Goal: Transaction & Acquisition: Purchase product/service

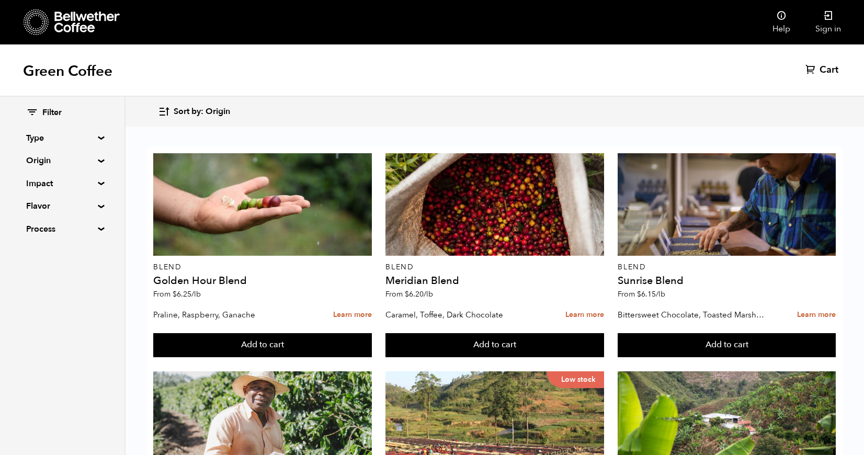
click at [468, 21] on nav "Help Sign in" at bounding box center [522, 22] width 661 height 44
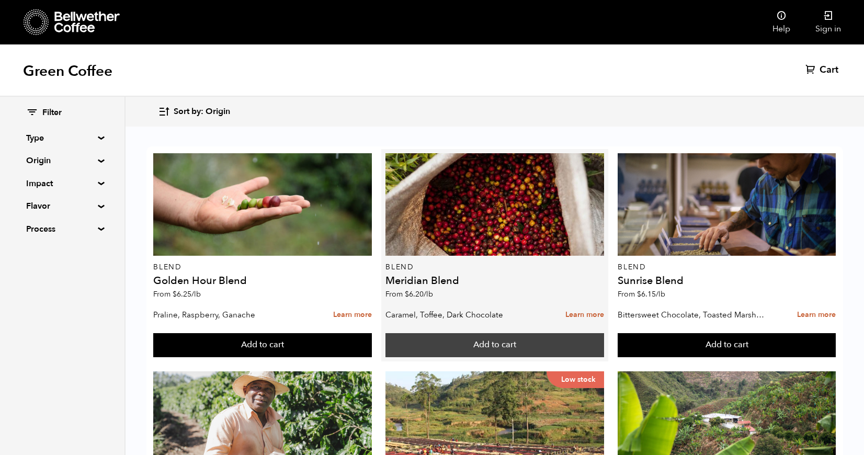
click at [553, 333] on button "Add to cart" at bounding box center [494, 345] width 218 height 24
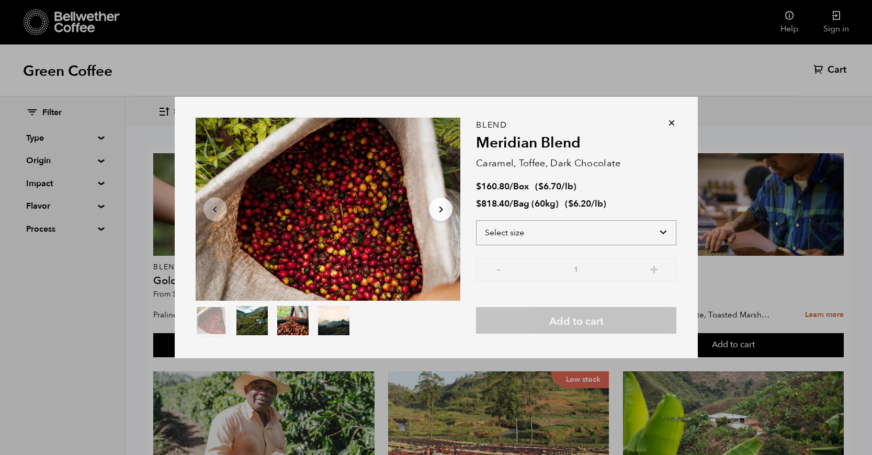
select select "bag-3"
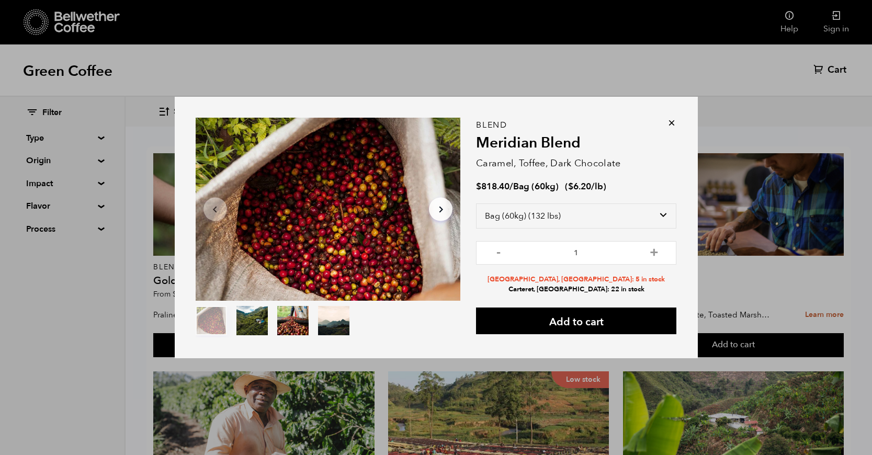
click at [820, 278] on div "Item 1 of 4 Arrow Left Arrow Right item 0 item 1 item 2 item 3 Item 1 of 4 Blen…" at bounding box center [436, 227] width 872 height 455
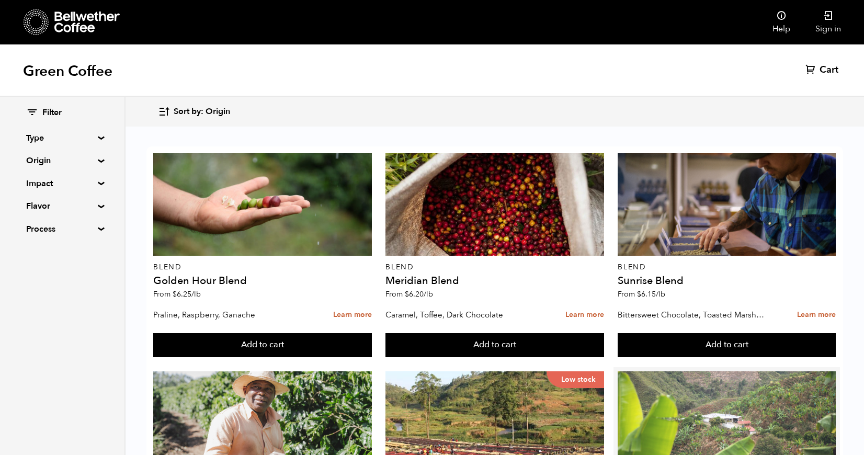
scroll to position [175, 0]
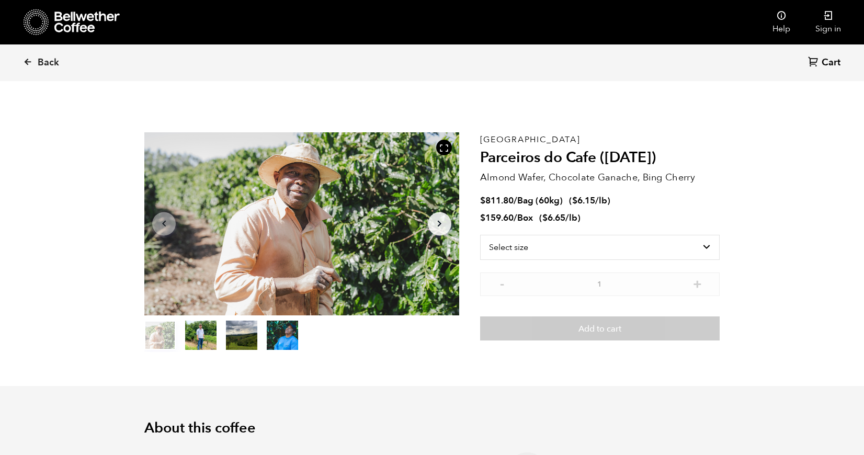
scroll to position [455, 557]
select select "box"
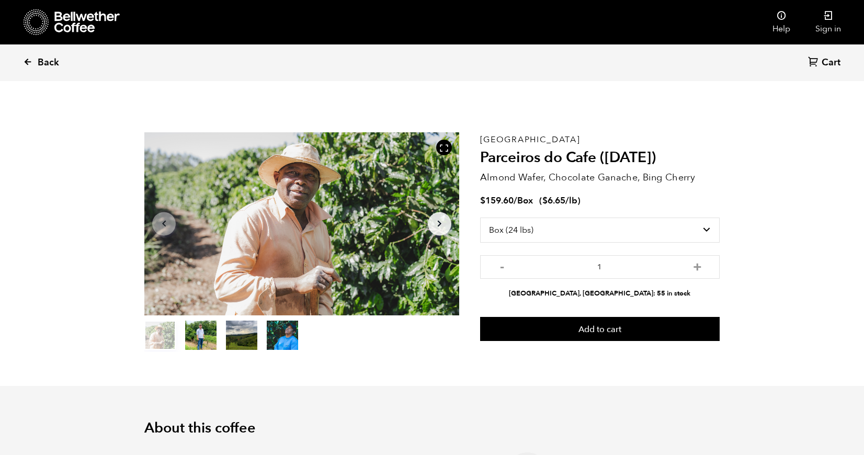
click at [26, 61] on icon at bounding box center [27, 61] width 9 height 9
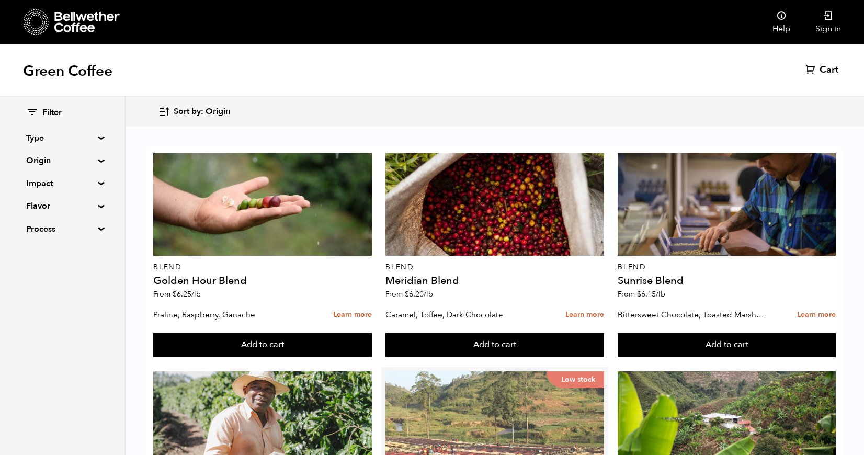
scroll to position [128, 0]
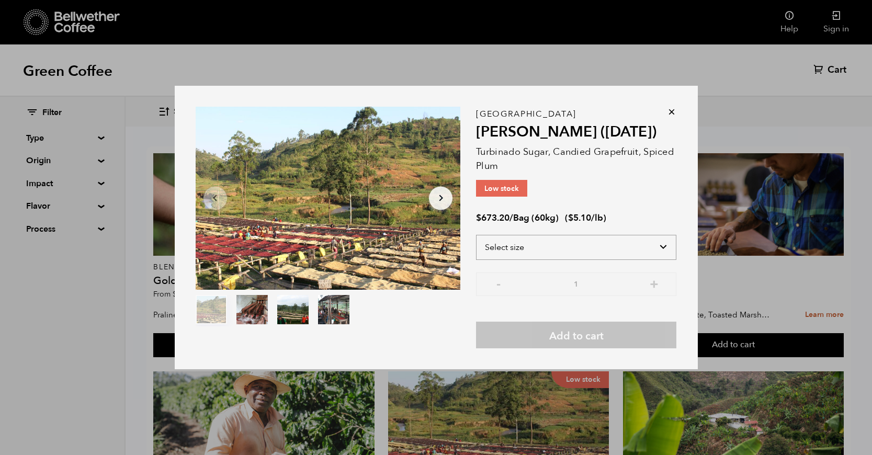
select select "bag-3"
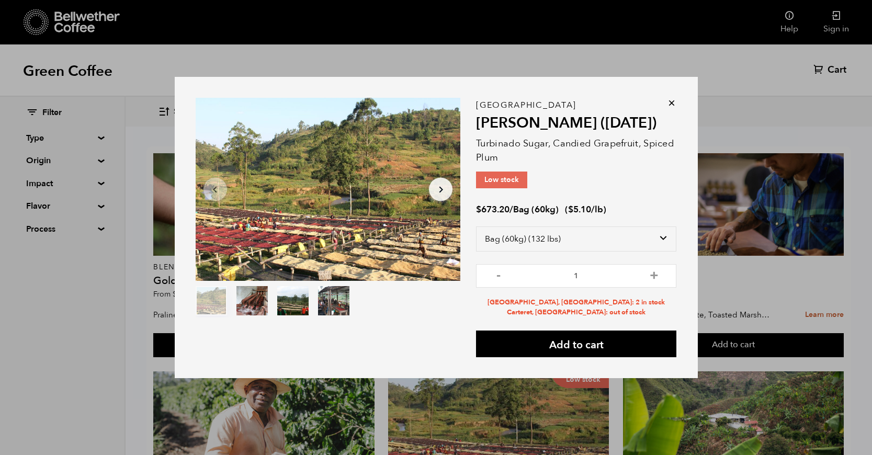
click at [783, 141] on div "Item 1 of 4 Arrow Left Arrow Right item 0 item 1 item 2 item 3 Item 1 of 4 Buru…" at bounding box center [436, 227] width 872 height 455
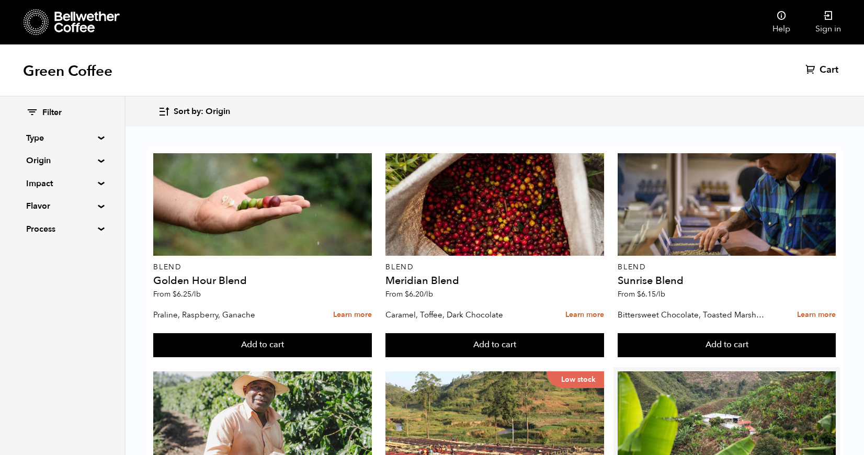
scroll to position [146, 0]
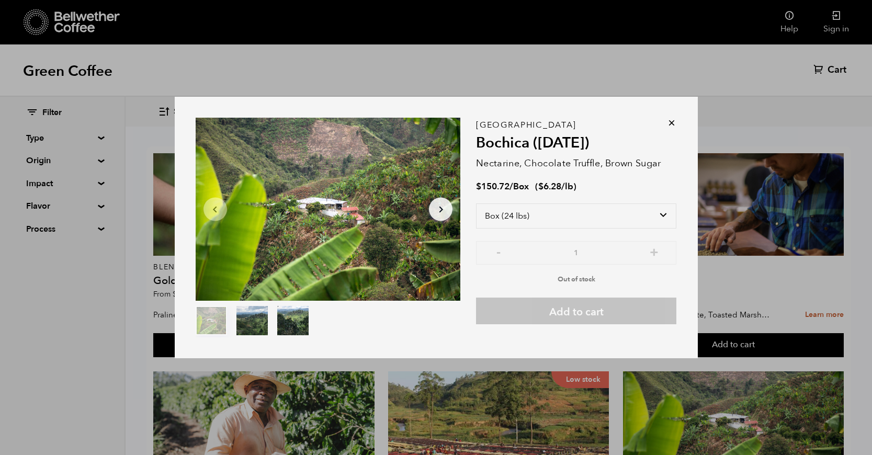
click at [622, 189] on div "$ 150.72 / Box ( $ 6.28 /lb )" at bounding box center [576, 187] width 200 height 12
select select "bag"
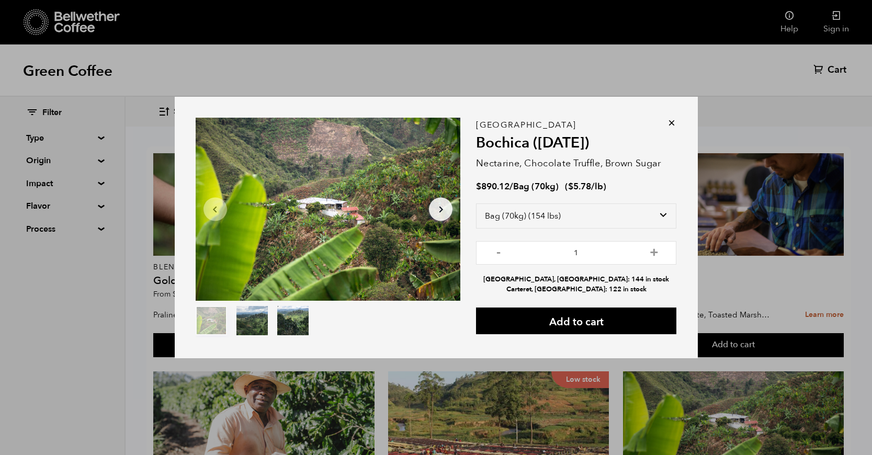
click at [802, 148] on div "Item 1 of 3 Arrow Left Arrow Right item 0 item 1 item 2 Item 1 of 3 Colombia Bo…" at bounding box center [436, 227] width 872 height 455
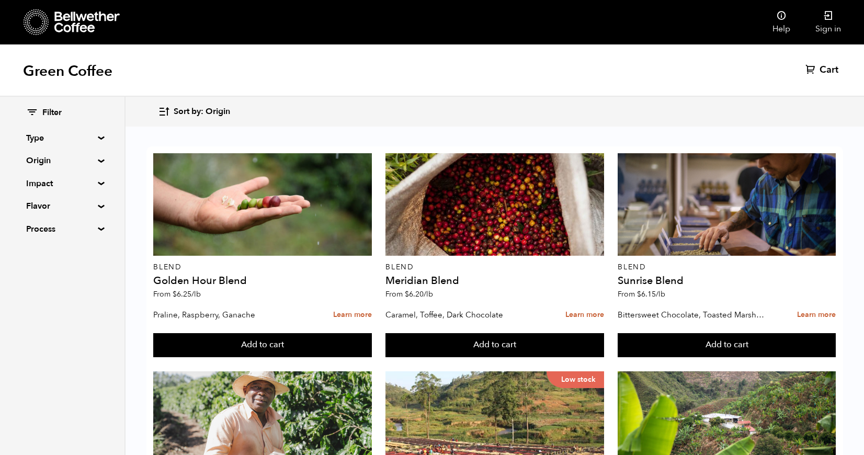
scroll to position [350, 0]
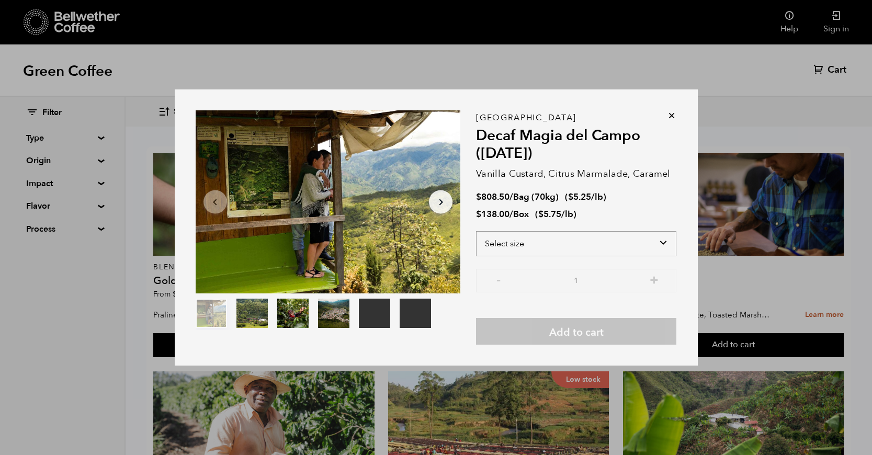
select select "box"
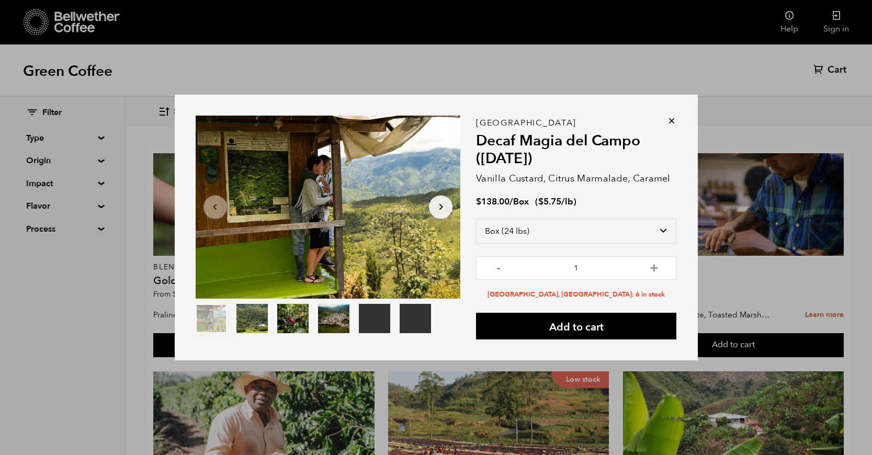
click at [673, 123] on icon at bounding box center [671, 121] width 10 height 10
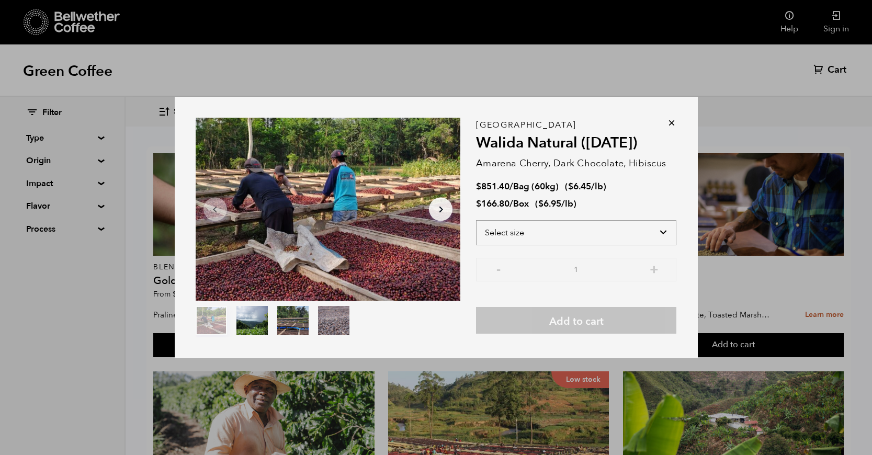
select select "box"
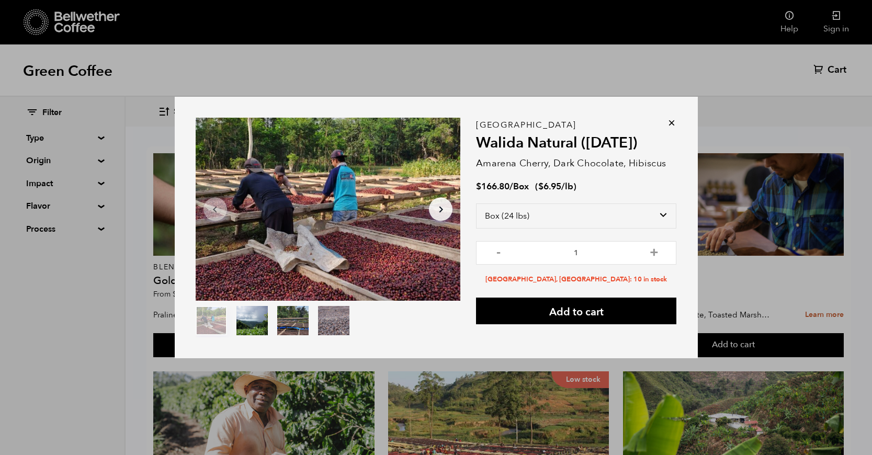
click at [756, 91] on div "Item 1 of 4 Arrow Left Arrow Right item 0 item 1 item 2 item 3 Item 1 of 4 East…" at bounding box center [436, 227] width 872 height 455
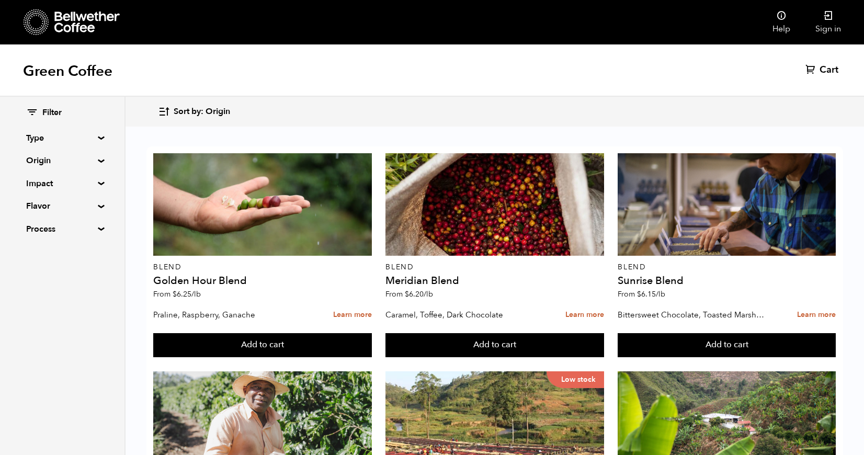
scroll to position [366, 0]
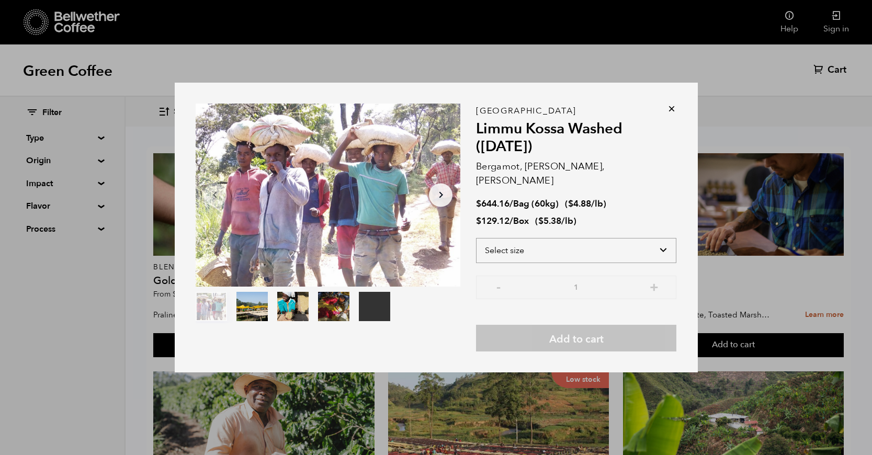
select select "box"
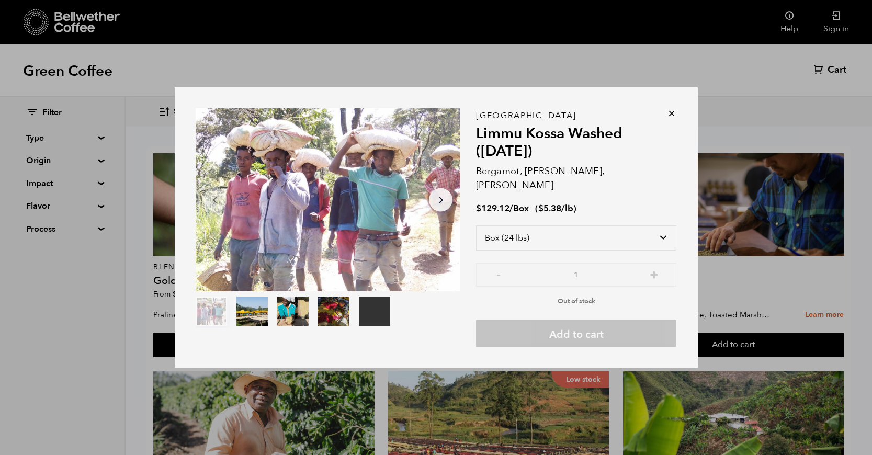
click at [809, 119] on div "Your browser does not support the video tag. Item 1 of 5 Your browser does not …" at bounding box center [436, 227] width 872 height 455
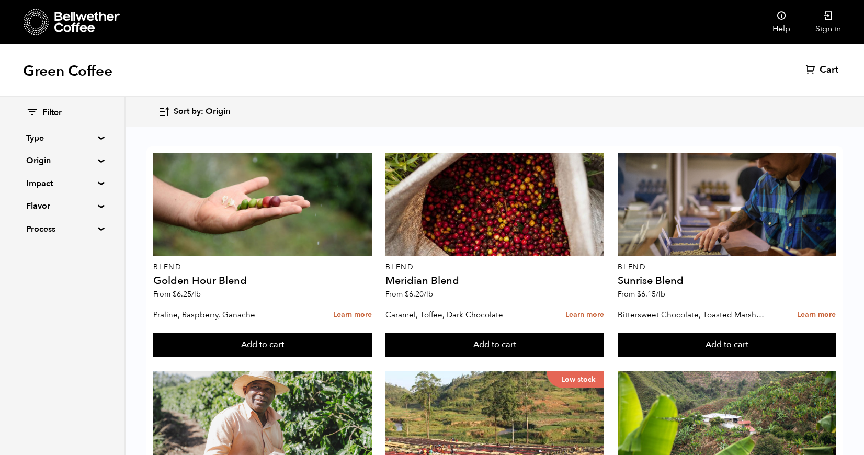
scroll to position [548, 0]
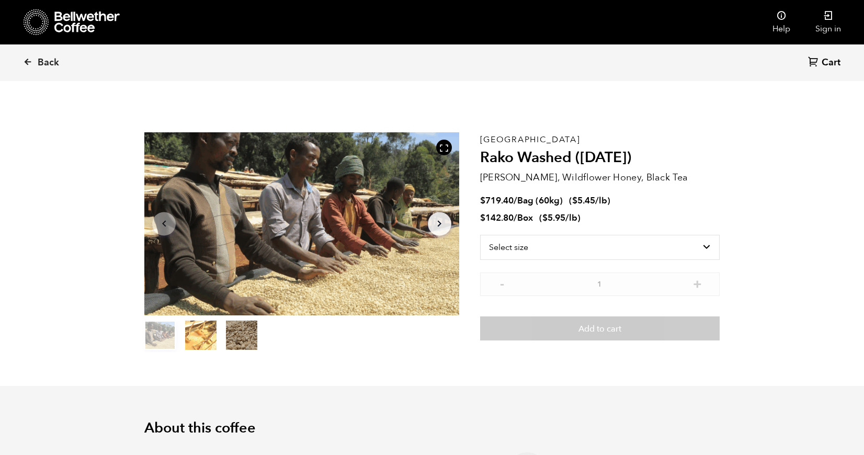
scroll to position [455, 557]
click at [30, 61] on icon at bounding box center [27, 61] width 9 height 9
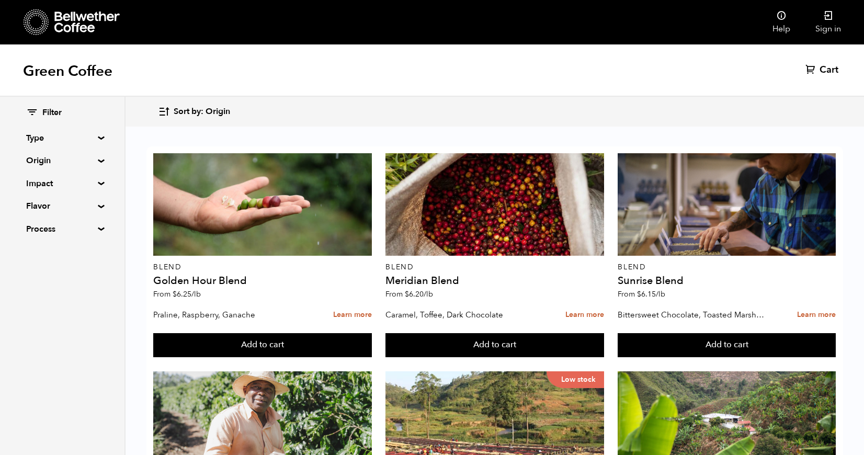
scroll to position [620, 0]
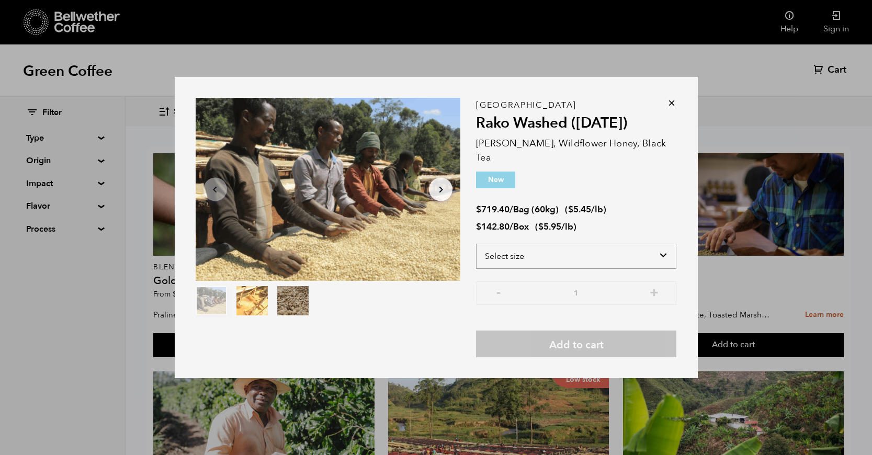
select select "box"
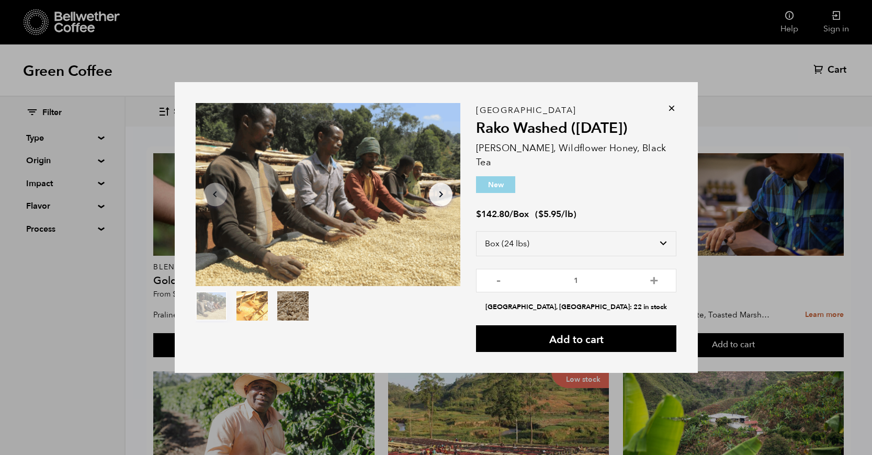
click at [764, 101] on div "Item 1 of 3 Arrow Left Arrow Right item 0 item 1 item 2 Item 1 of 3 Ethiopia Ra…" at bounding box center [436, 227] width 872 height 455
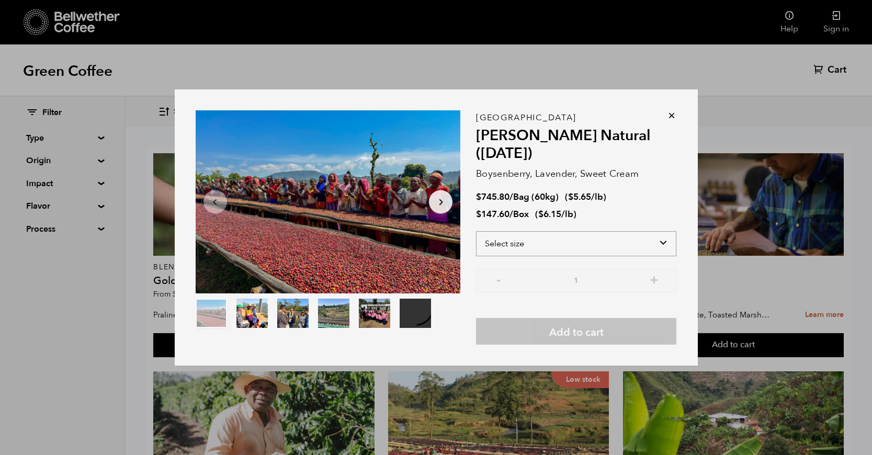
select select "box"
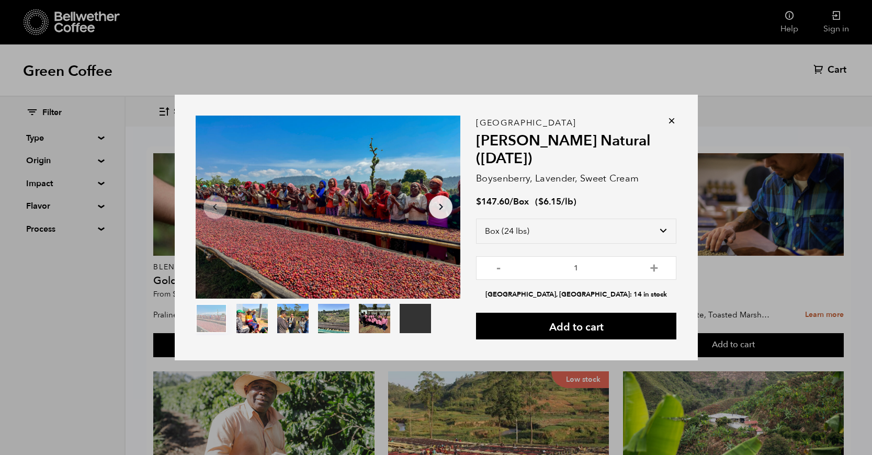
click at [770, 109] on div "Your browser does not support the video tag. Item 1 of 6 Your browser does not …" at bounding box center [436, 227] width 872 height 455
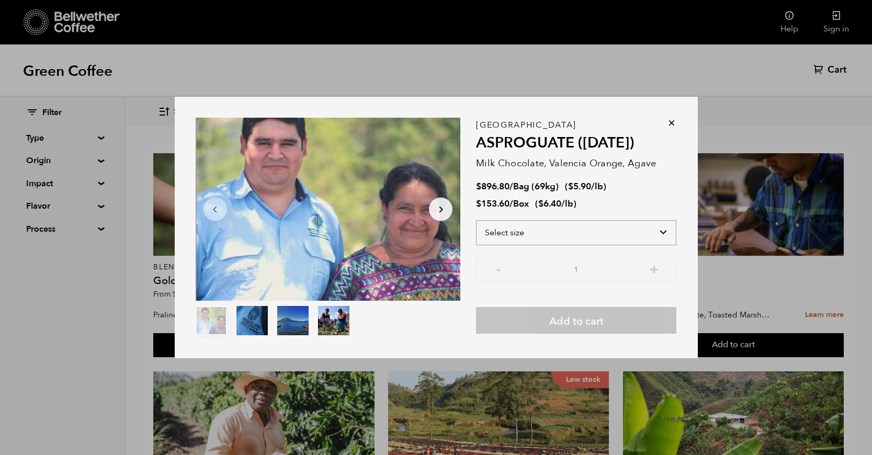
select select "box"
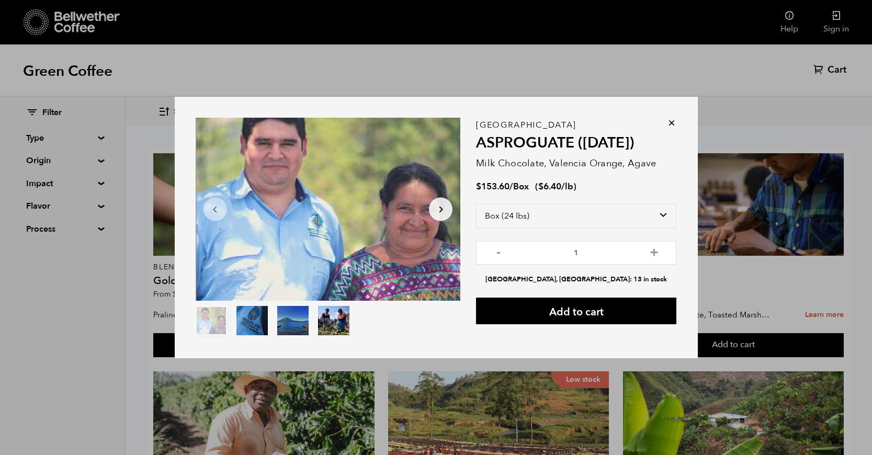
click at [735, 74] on div "Item 1 of 4 Arrow Left Arrow Right item 0 item 1 item 2 item 3 Item 1 of 4 Guat…" at bounding box center [436, 227] width 872 height 455
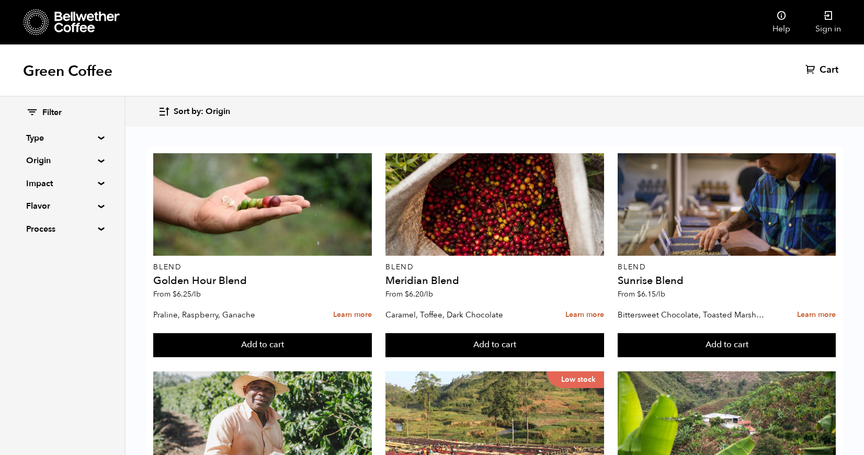
scroll to position [870, 0]
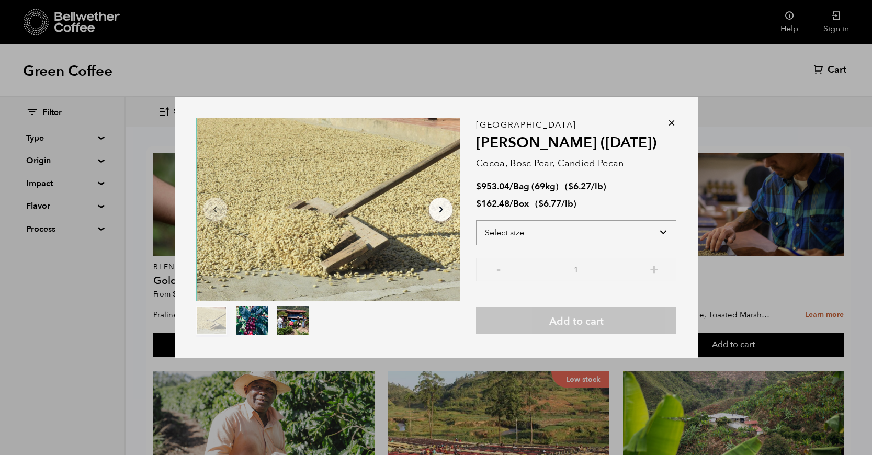
select select "box"
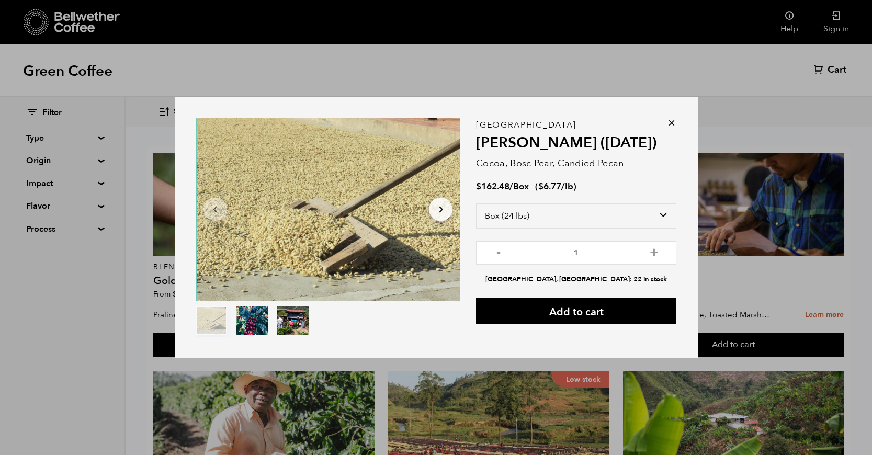
drag, startPoint x: 781, startPoint y: 433, endPoint x: 770, endPoint y: 417, distance: 19.6
click at [782, 432] on div "Item 1 of 3 Arrow Left Arrow Right item 0 item 1 item 2 Item 1 of 3 Guatemala F…" at bounding box center [436, 227] width 872 height 455
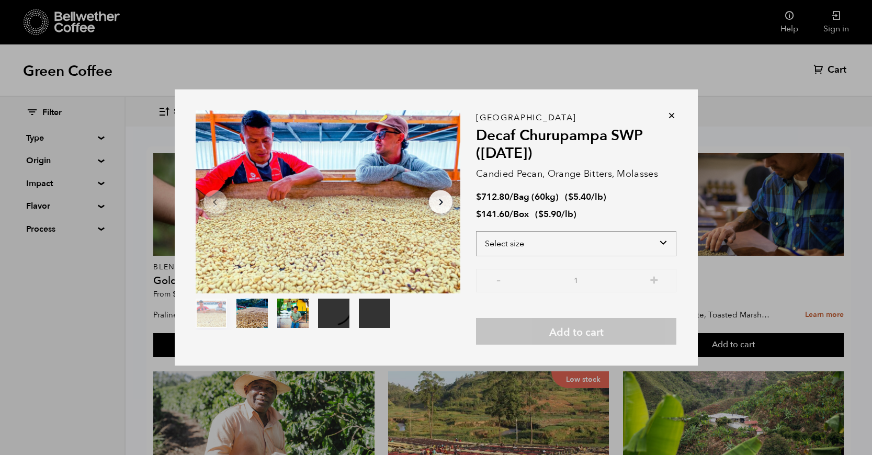
select select "box"
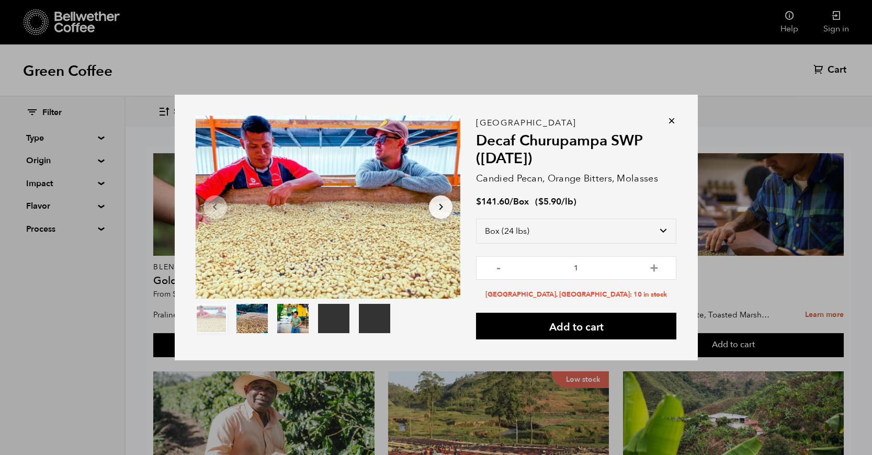
click at [795, 398] on div "Your browser does not support the video tag. Your browser does not support the …" at bounding box center [436, 227] width 872 height 455
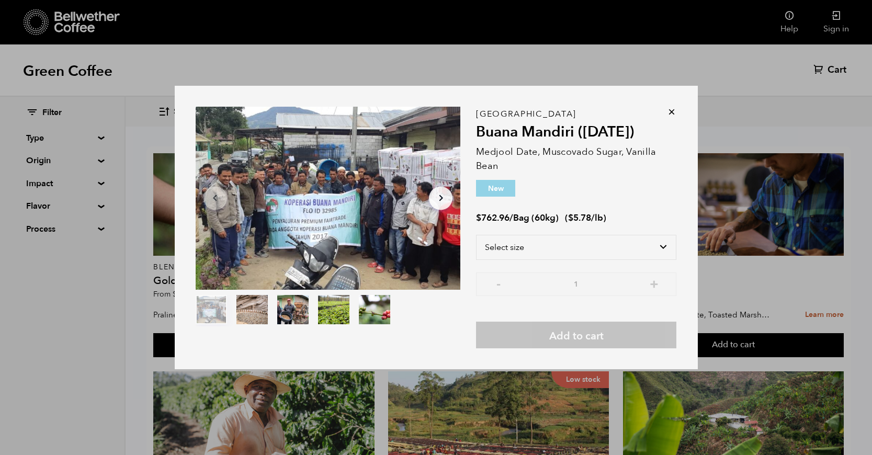
click at [770, 426] on div "Item 1 of 5 Arrow Left Arrow Right item 0 item 1 item 2 item 3 item 4 Item 1 of…" at bounding box center [436, 227] width 872 height 455
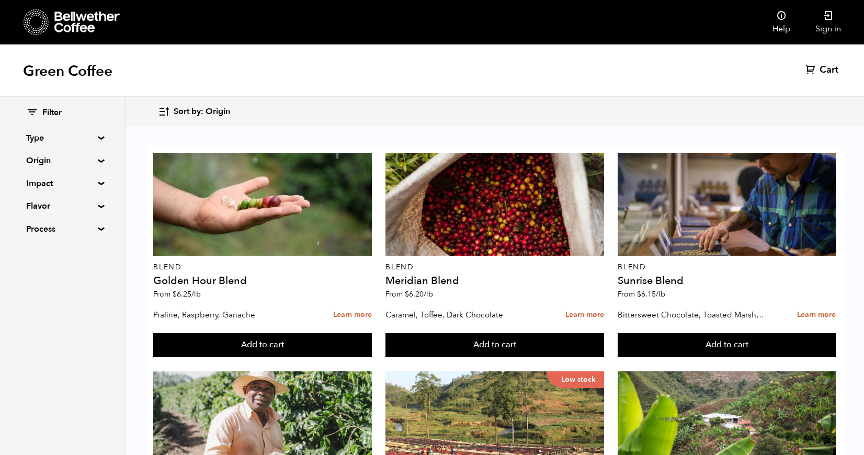
scroll to position [1022, 0]
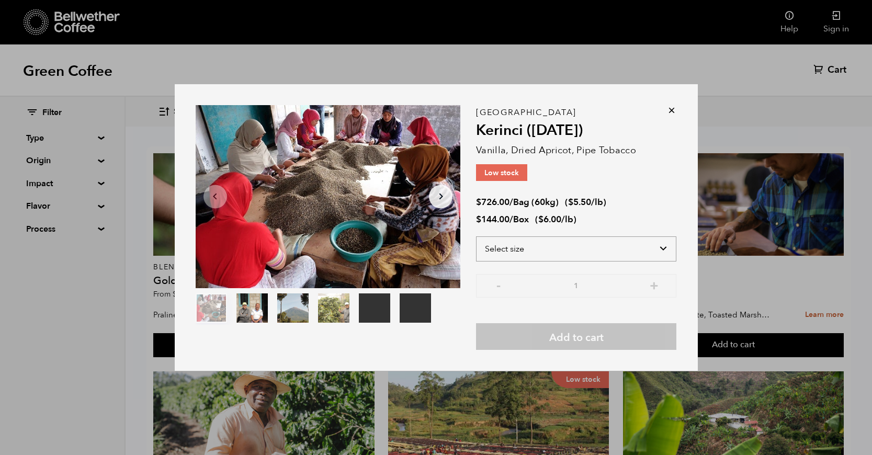
select select "box"
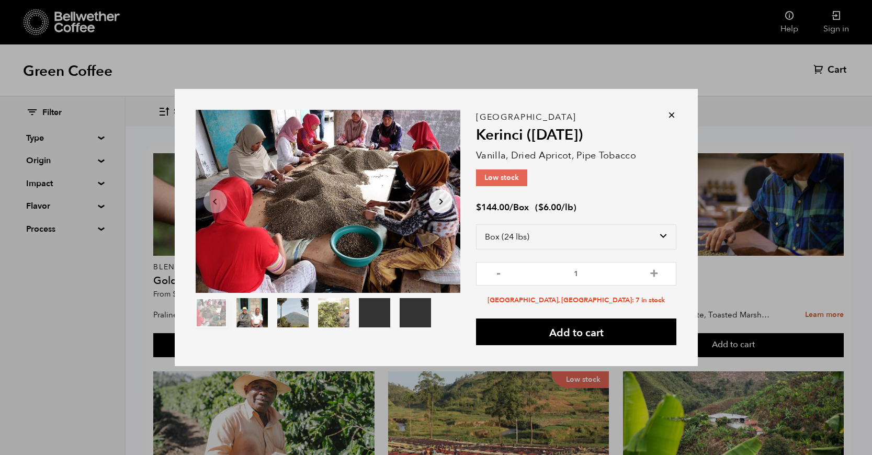
click at [742, 310] on div "Your browser does not support the video tag. Your browser does not support the …" at bounding box center [436, 227] width 872 height 455
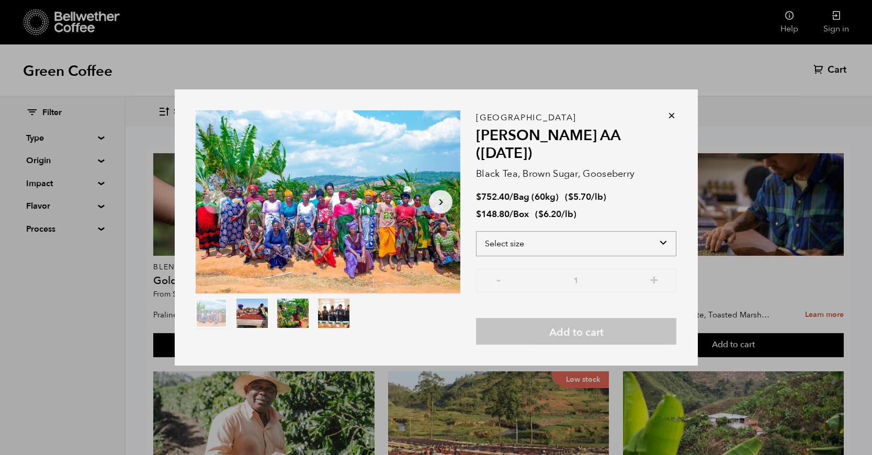
select select "box"
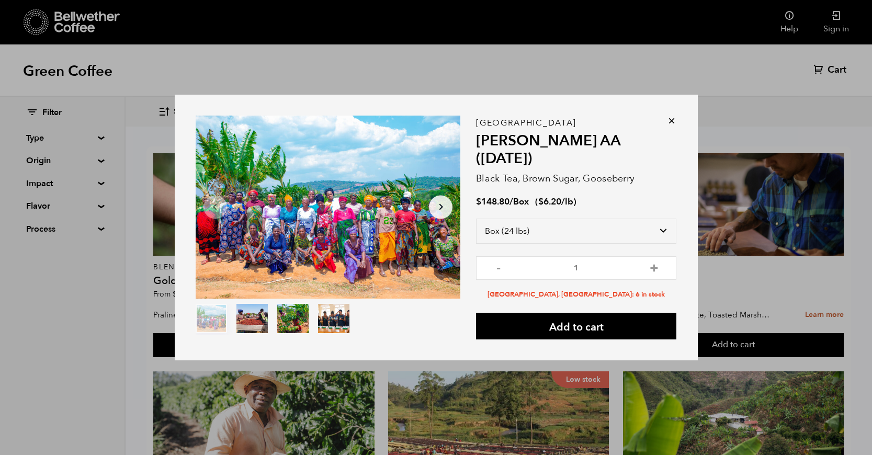
click at [434, 44] on div "Item 1 of 4 Arrow Left Arrow Right item 0 item 1 item 2 item 3 Item 1 of 4 Tanz…" at bounding box center [436, 227] width 872 height 455
